Goal: Find specific page/section: Find specific page/section

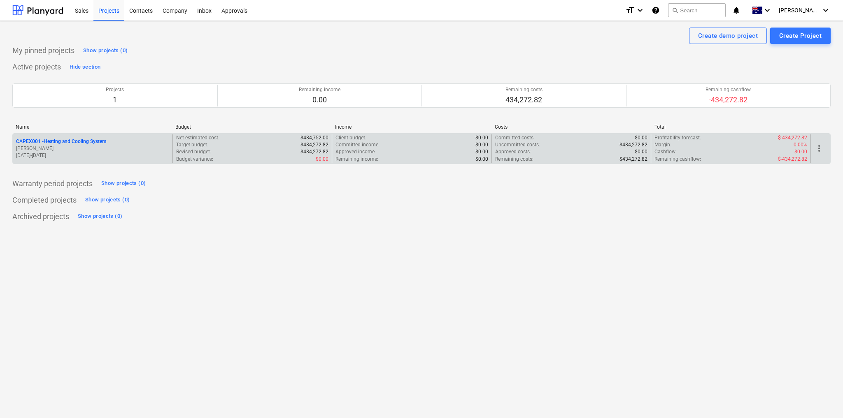
click at [79, 139] on p "CAPEX001 - Heating and Cooling System" at bounding box center [61, 141] width 90 height 7
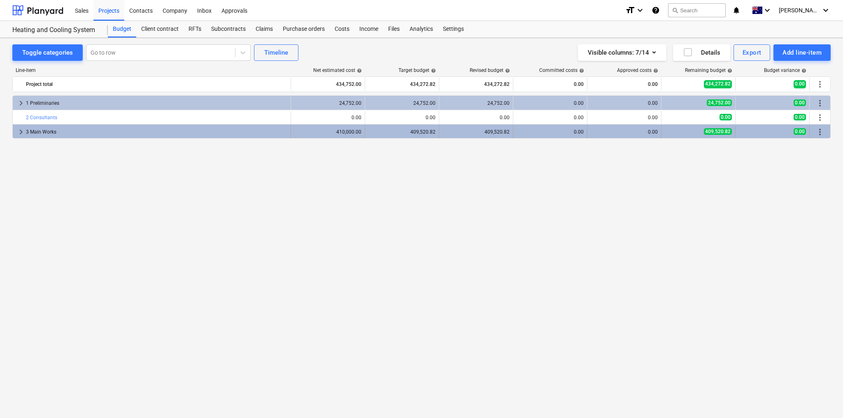
click at [32, 132] on div "3 Main Works" at bounding box center [156, 131] width 261 height 13
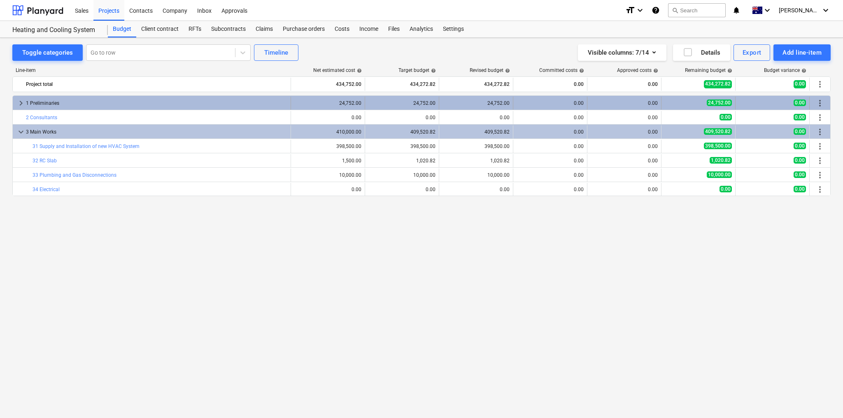
click at [34, 101] on div "1 Preliminaries" at bounding box center [156, 103] width 261 height 13
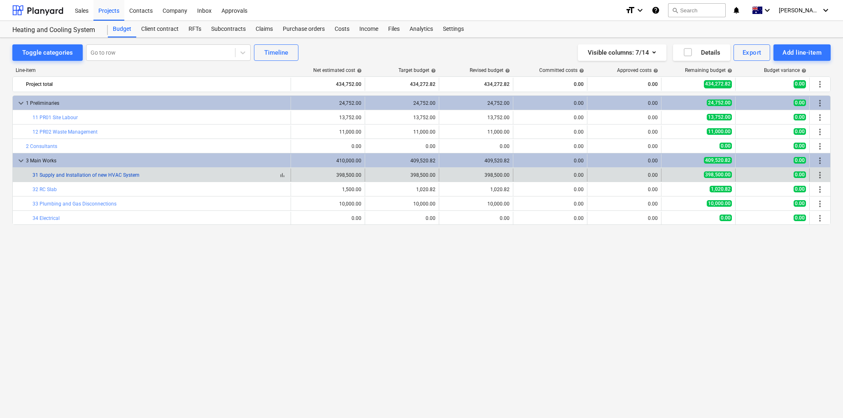
click at [89, 174] on link "31 Supply and Installation of new HVAC System" at bounding box center [86, 175] width 107 height 6
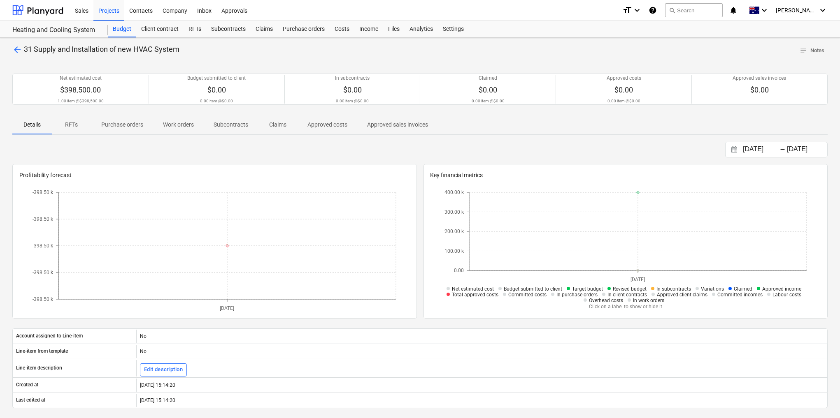
click at [20, 50] on span "arrow_back" at bounding box center [17, 50] width 10 height 10
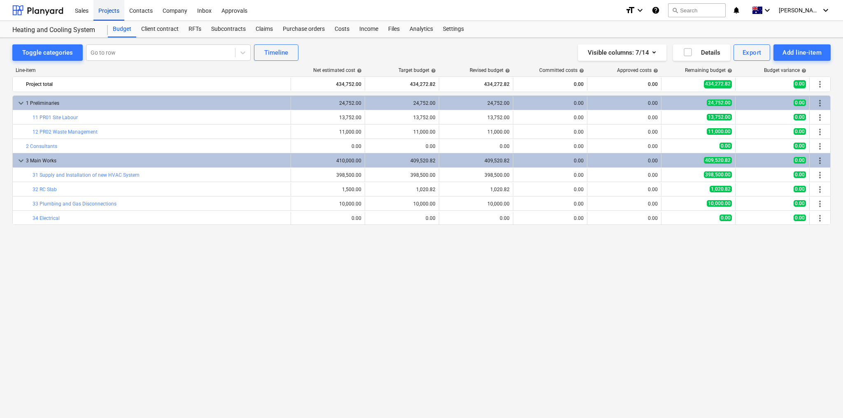
click at [100, 12] on div "Projects" at bounding box center [108, 10] width 31 height 21
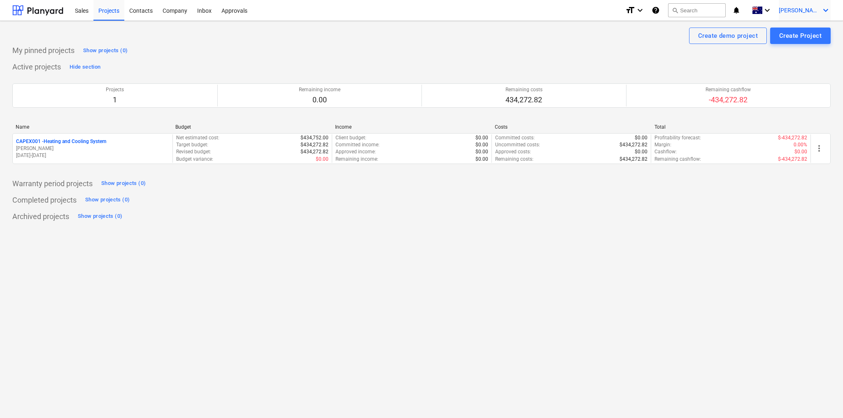
click at [816, 10] on span "[PERSON_NAME]" at bounding box center [798, 10] width 41 height 7
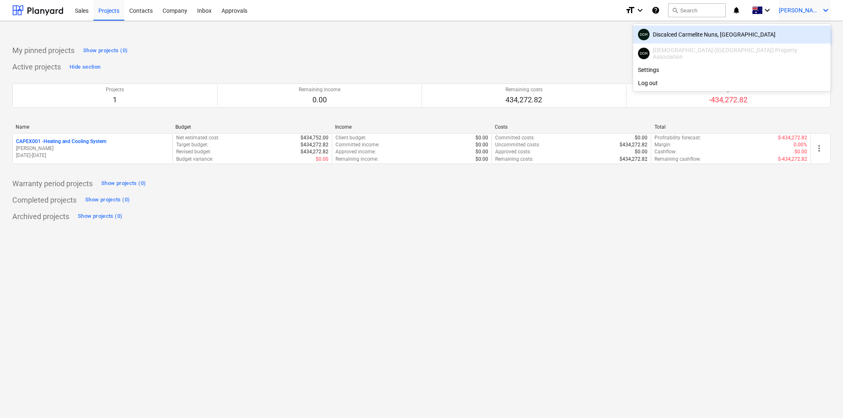
click at [777, 38] on div "DDR Discalced Carmelite Nuns, [GEOGRAPHIC_DATA]" at bounding box center [732, 35] width 188 height 12
